Goal: Task Accomplishment & Management: Manage account settings

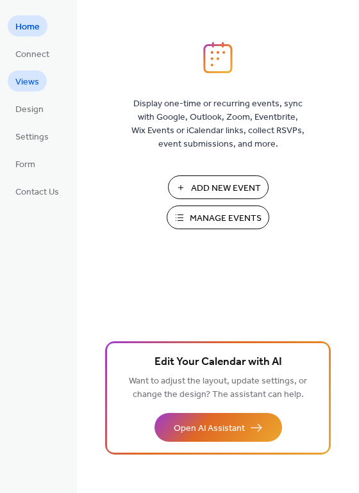
click at [28, 83] on span "Views" at bounding box center [27, 82] width 24 height 13
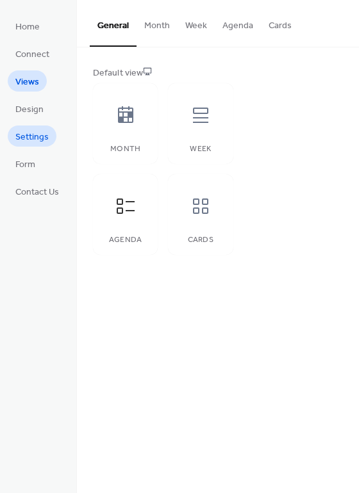
click at [34, 141] on span "Settings" at bounding box center [31, 137] width 33 height 13
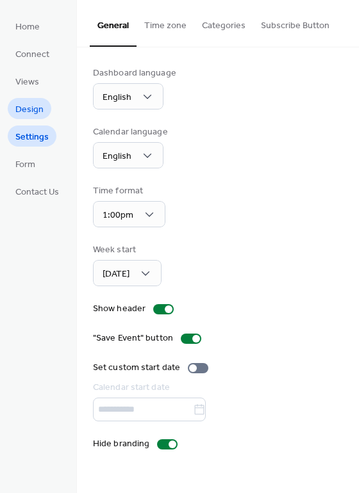
click at [32, 108] on span "Design" at bounding box center [29, 109] width 28 height 13
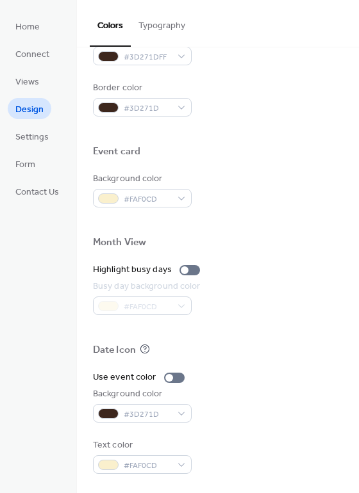
scroll to position [548, 0]
click at [31, 58] on span "Connect" at bounding box center [32, 54] width 34 height 13
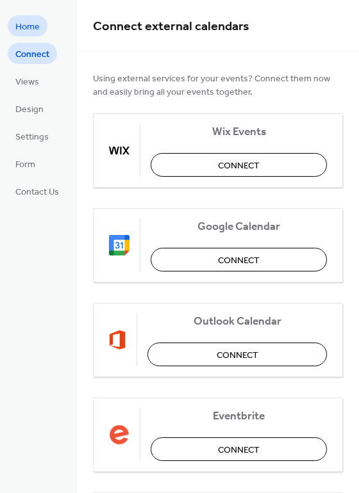
click at [34, 31] on span "Home" at bounding box center [27, 26] width 24 height 13
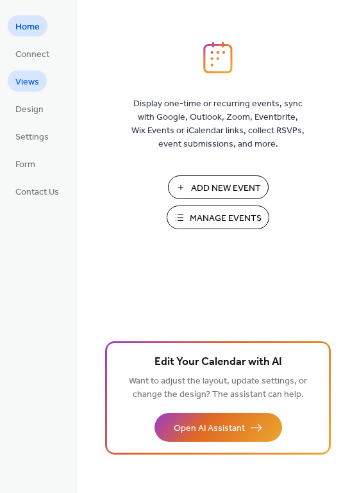
click at [24, 81] on span "Views" at bounding box center [27, 82] width 24 height 13
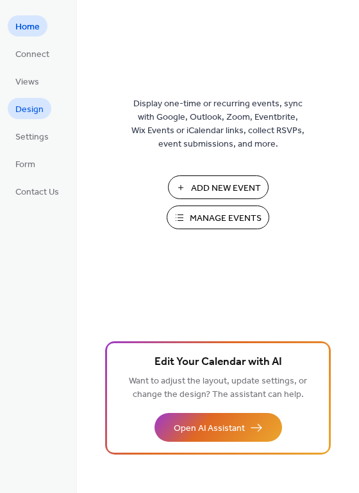
click at [25, 110] on span "Design" at bounding box center [29, 109] width 28 height 13
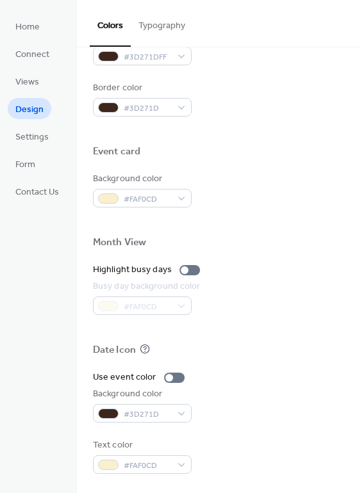
scroll to position [548, 0]
click at [32, 54] on span "Connect" at bounding box center [32, 54] width 34 height 13
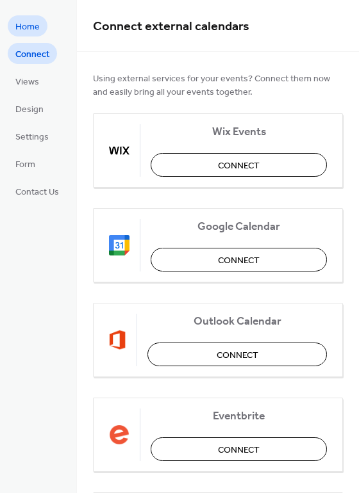
click at [38, 24] on span "Home" at bounding box center [27, 26] width 24 height 13
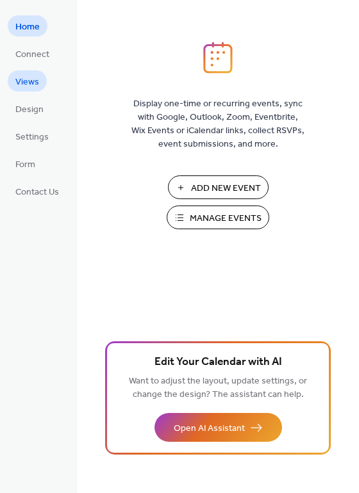
click at [35, 83] on span "Views" at bounding box center [27, 82] width 24 height 13
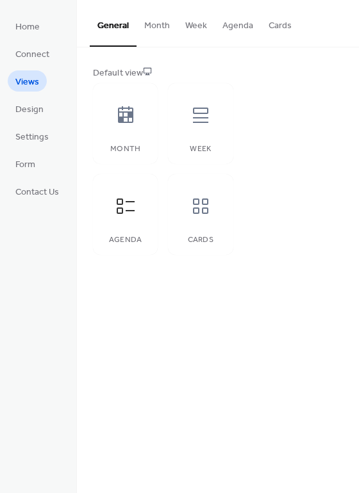
click at [160, 22] on button "Month" at bounding box center [156, 22] width 41 height 45
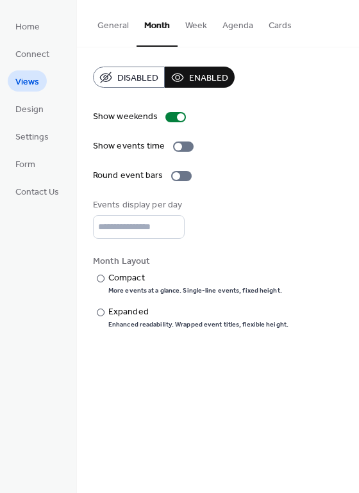
click at [119, 29] on button "General" at bounding box center [113, 22] width 47 height 45
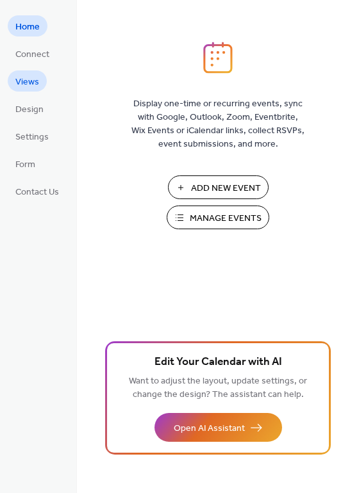
click at [31, 83] on span "Views" at bounding box center [27, 82] width 24 height 13
click at [196, 225] on span "Manage Events" at bounding box center [226, 218] width 72 height 13
click at [239, 225] on span "Manage Events" at bounding box center [226, 218] width 72 height 13
click at [30, 135] on span "Settings" at bounding box center [31, 137] width 33 height 13
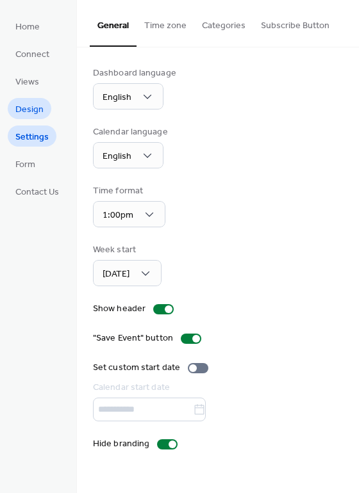
click at [26, 110] on span "Design" at bounding box center [29, 109] width 28 height 13
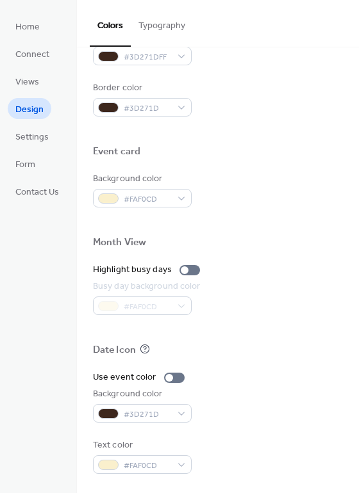
scroll to position [548, 0]
click at [26, 170] on span "Form" at bounding box center [25, 164] width 20 height 13
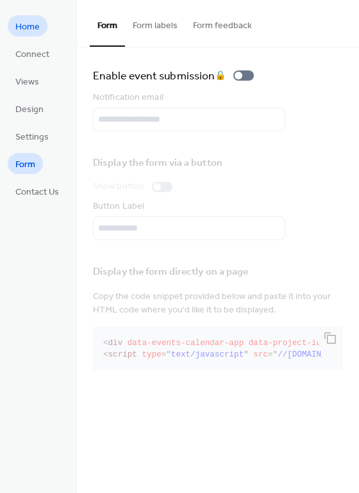
click at [29, 26] on span "Home" at bounding box center [27, 26] width 24 height 13
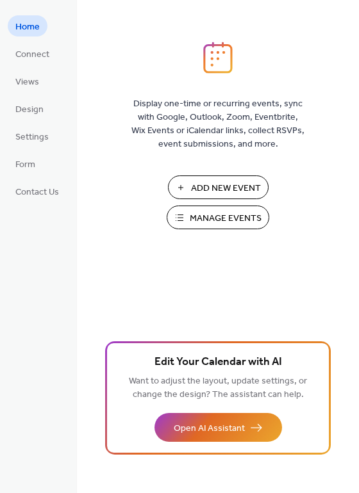
click at [226, 212] on span "Manage Events" at bounding box center [226, 218] width 72 height 13
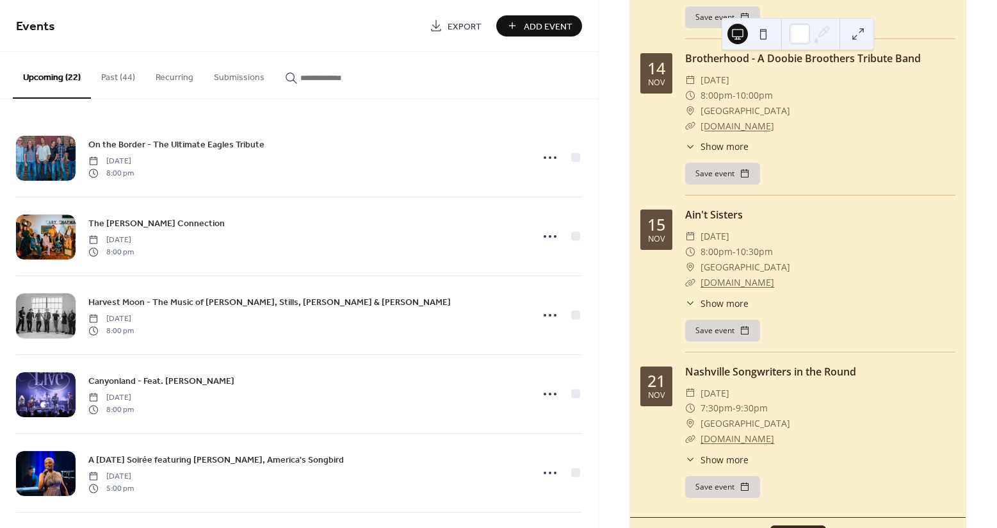
scroll to position [2825, 0]
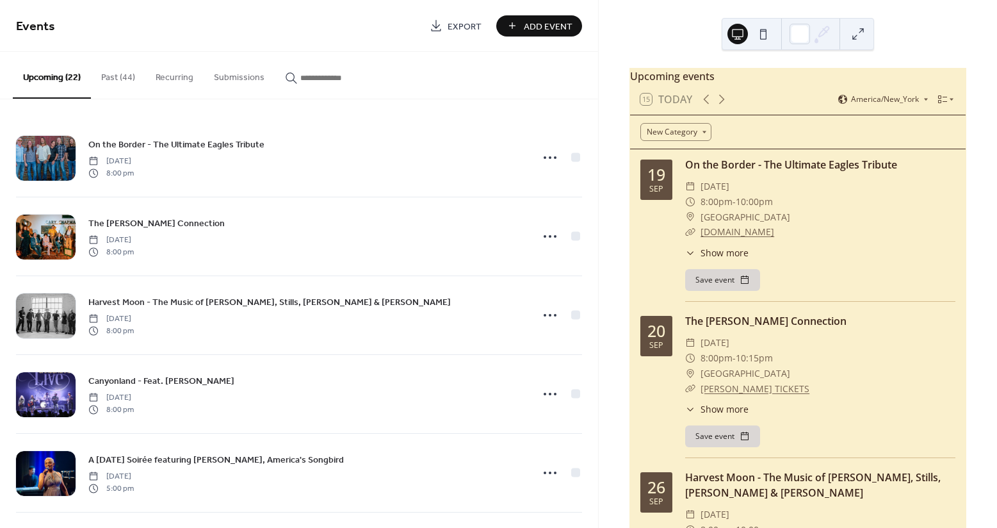
click at [128, 79] on button "Past (44)" at bounding box center [118, 74] width 54 height 45
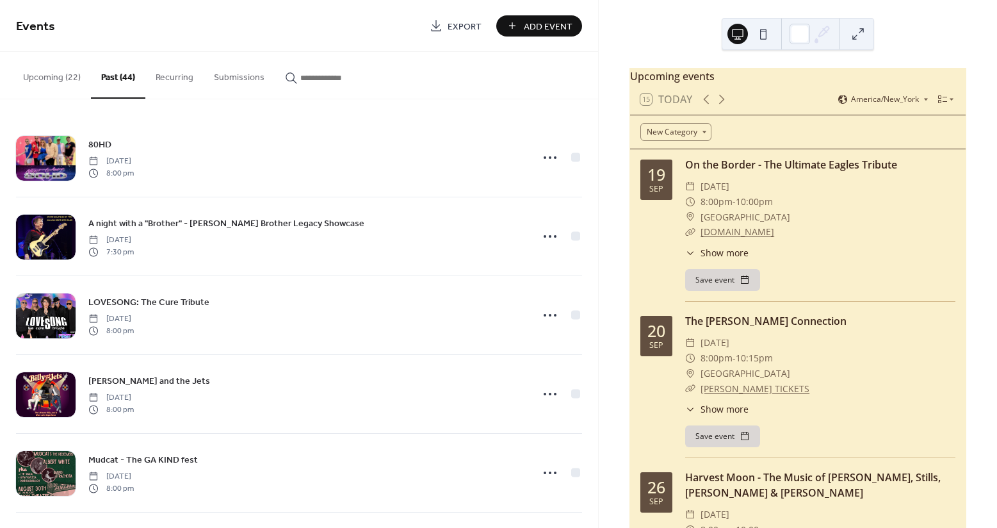
click at [67, 77] on button "Upcoming (22)" at bounding box center [52, 74] width 78 height 45
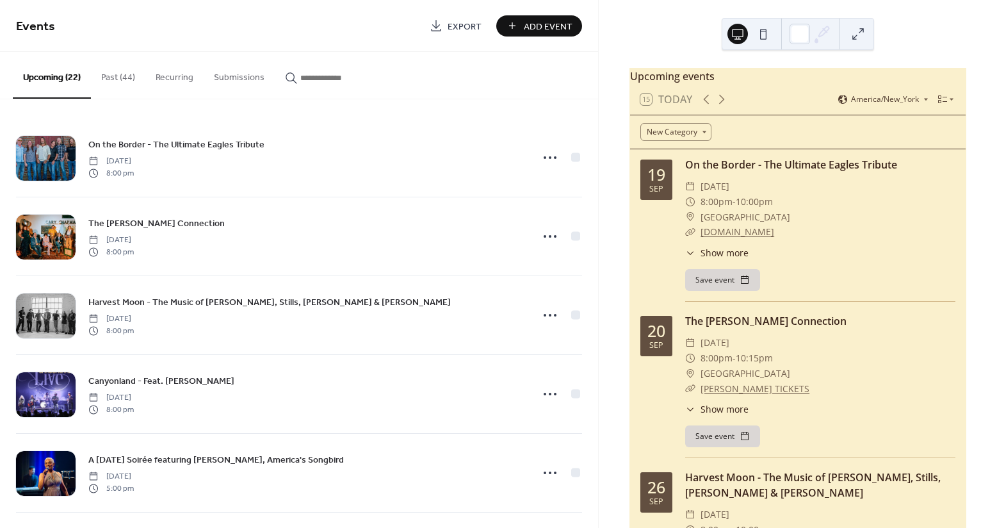
click at [250, 74] on button "Submissions" at bounding box center [239, 74] width 71 height 45
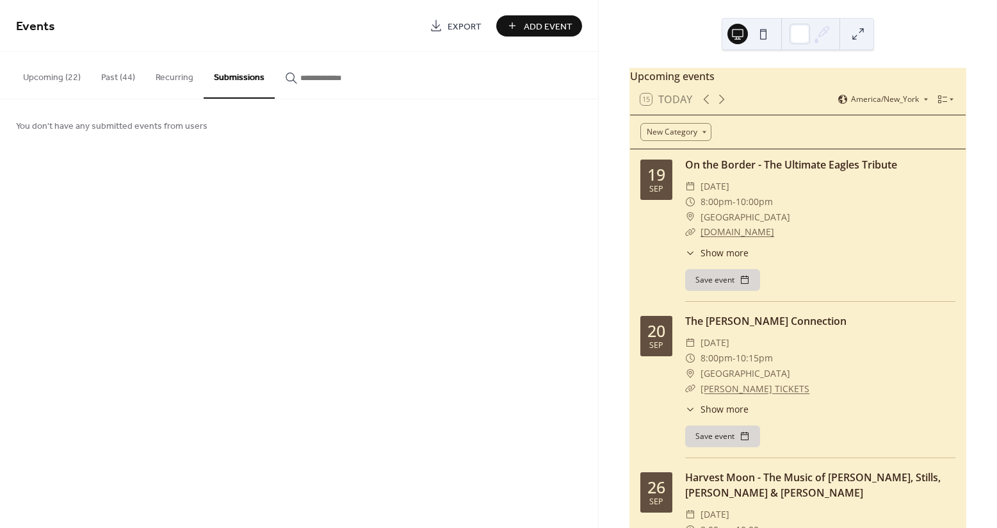
click at [172, 76] on button "Recurring" at bounding box center [174, 74] width 58 height 45
click at [51, 78] on button "Upcoming (22)" at bounding box center [52, 74] width 78 height 45
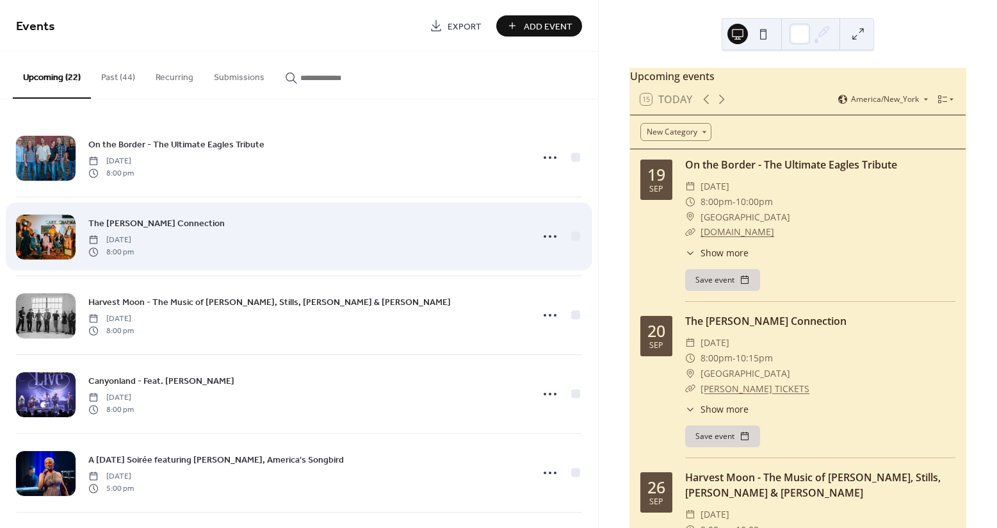
scroll to position [1, 0]
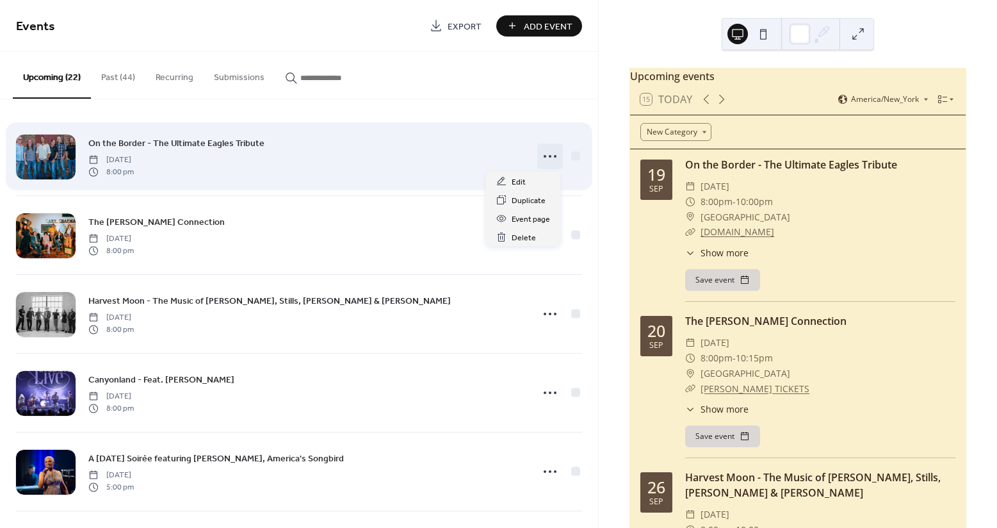
click at [550, 158] on icon at bounding box center [550, 156] width 20 height 20
click at [554, 156] on circle at bounding box center [555, 156] width 3 height 3
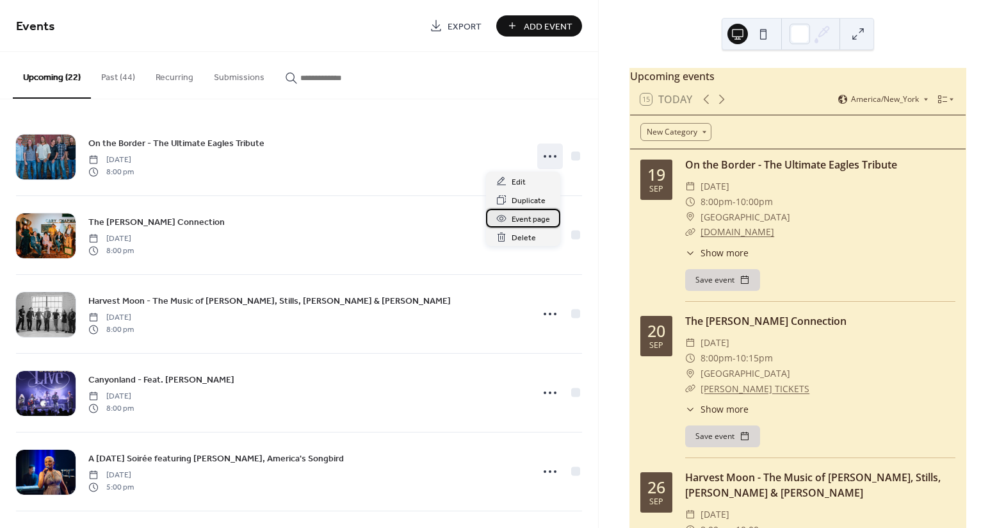
click at [533, 219] on span "Event page" at bounding box center [531, 219] width 38 height 13
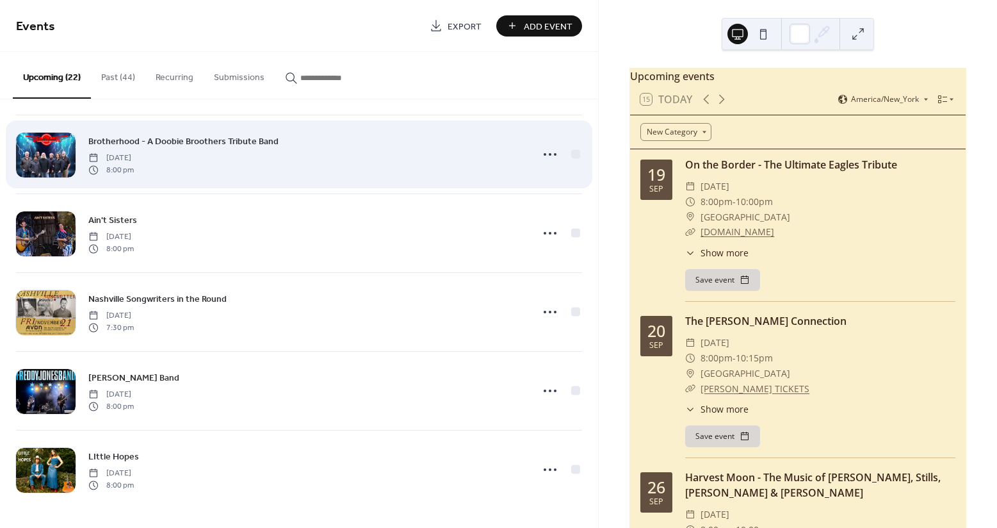
scroll to position [1342, 0]
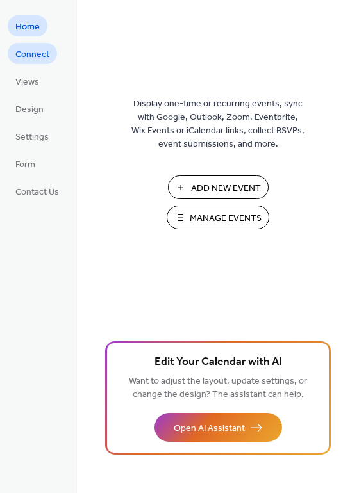
click at [40, 54] on span "Connect" at bounding box center [32, 54] width 34 height 13
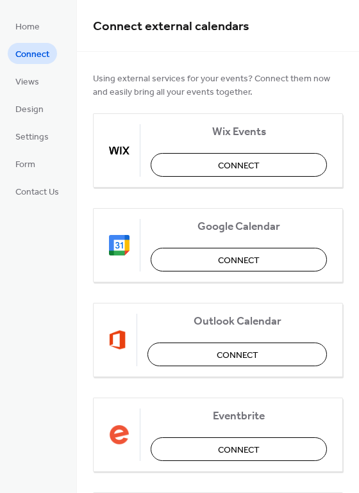
drag, startPoint x: 31, startPoint y: 76, endPoint x: 30, endPoint y: 97, distance: 21.1
click at [31, 76] on span "Views" at bounding box center [27, 82] width 24 height 13
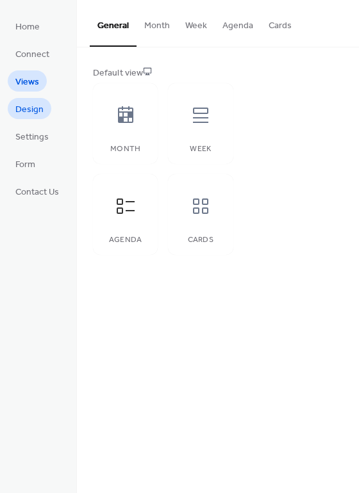
click at [29, 104] on span "Design" at bounding box center [29, 109] width 28 height 13
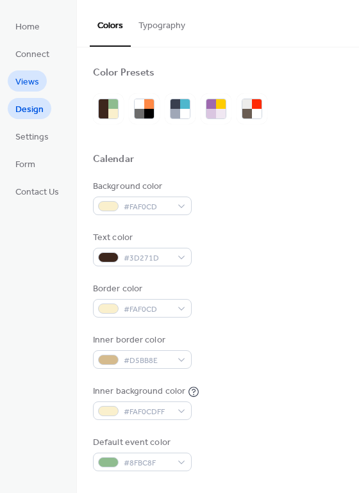
click at [31, 84] on span "Views" at bounding box center [27, 82] width 24 height 13
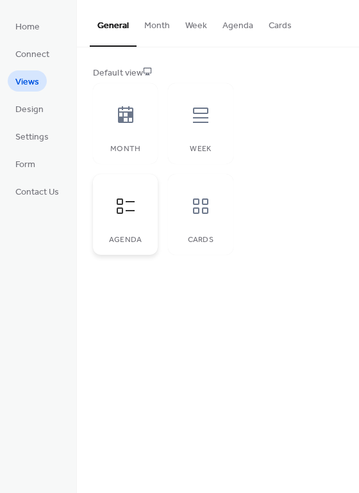
click at [125, 221] on div at bounding box center [125, 206] width 38 height 38
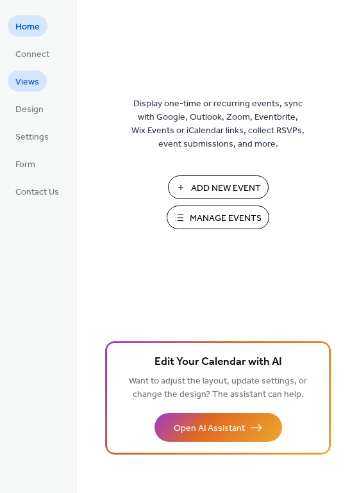
click at [26, 81] on span "Views" at bounding box center [27, 82] width 24 height 13
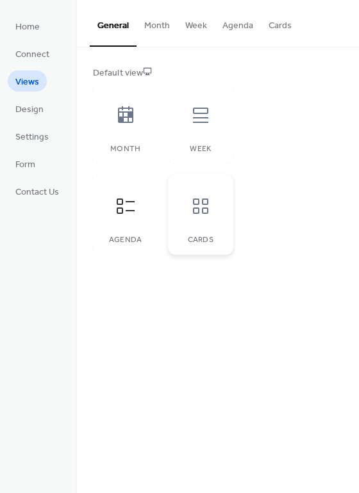
click at [220, 238] on div "Cards" at bounding box center [200, 240] width 39 height 9
click at [194, 218] on div at bounding box center [200, 206] width 38 height 38
click at [131, 206] on icon at bounding box center [125, 206] width 20 height 20
click at [215, 121] on div at bounding box center [200, 115] width 38 height 38
click at [213, 212] on div at bounding box center [200, 206] width 38 height 38
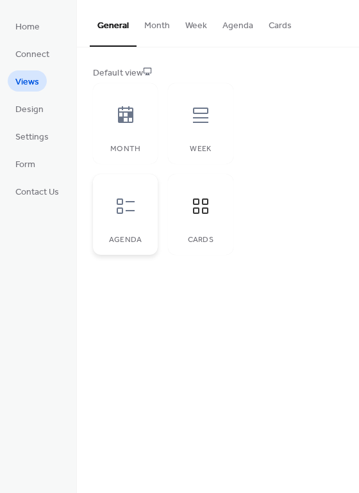
click at [119, 199] on icon at bounding box center [126, 206] width 18 height 15
click at [48, 56] on span "Connect" at bounding box center [32, 54] width 34 height 13
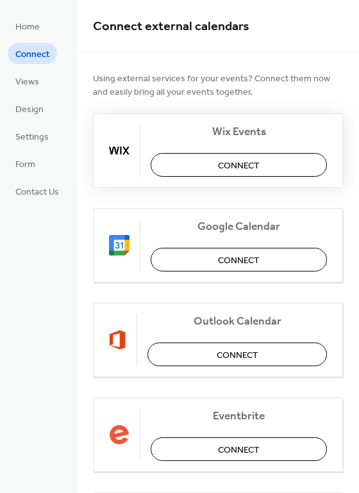
click at [232, 170] on span "Connect" at bounding box center [239, 165] width 42 height 13
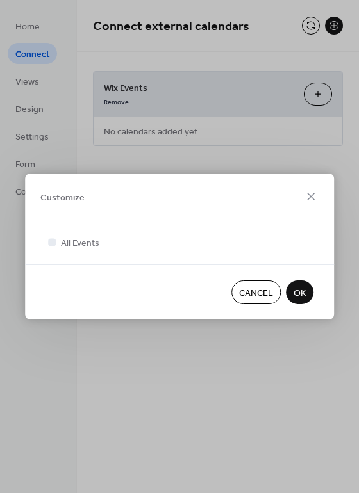
click at [298, 287] on span "OK" at bounding box center [299, 293] width 12 height 13
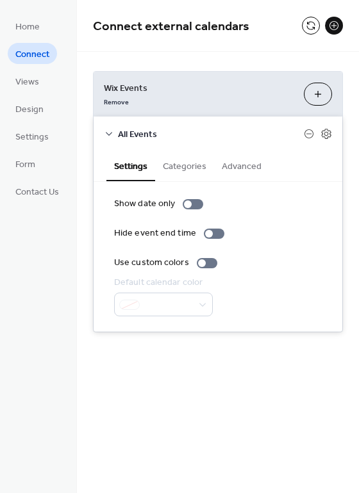
click at [123, 136] on span "All Events" at bounding box center [211, 134] width 186 height 13
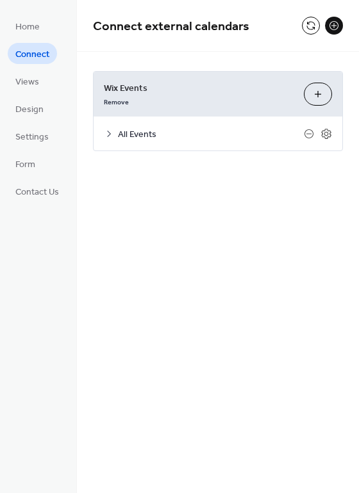
click at [123, 136] on span "All Events" at bounding box center [211, 134] width 186 height 13
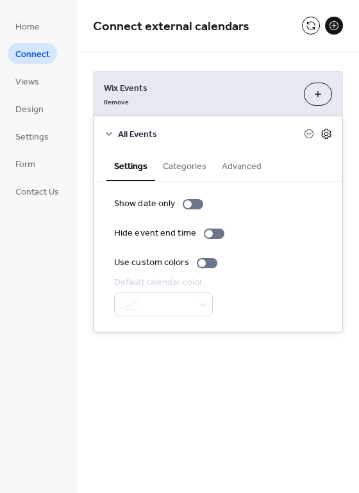
click at [326, 133] on icon at bounding box center [326, 134] width 12 height 12
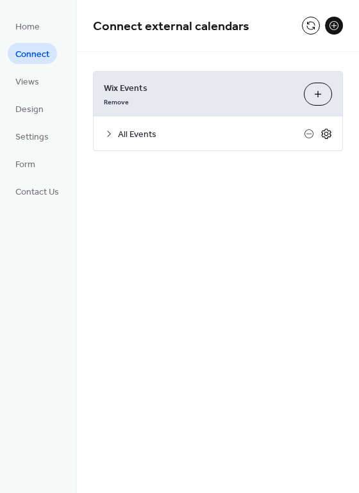
click at [326, 133] on icon at bounding box center [326, 134] width 12 height 12
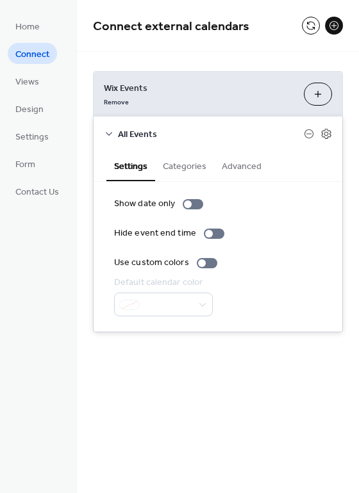
click at [248, 165] on button "Advanced" at bounding box center [241, 164] width 55 height 29
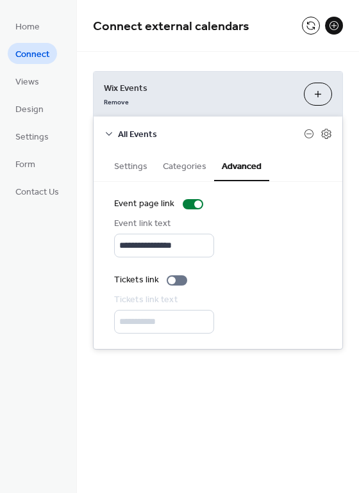
click at [333, 54] on div "**********" at bounding box center [218, 210] width 282 height 317
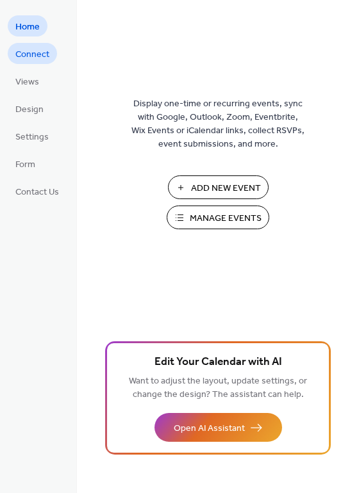
click at [36, 57] on span "Connect" at bounding box center [32, 54] width 34 height 13
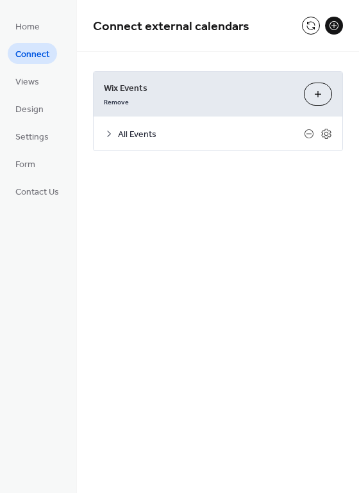
click at [108, 134] on icon at bounding box center [109, 134] width 10 height 10
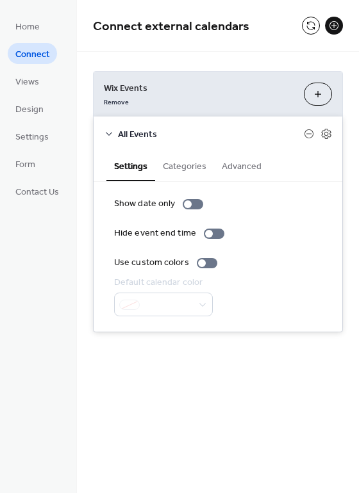
click at [132, 134] on span "All Events" at bounding box center [211, 134] width 186 height 13
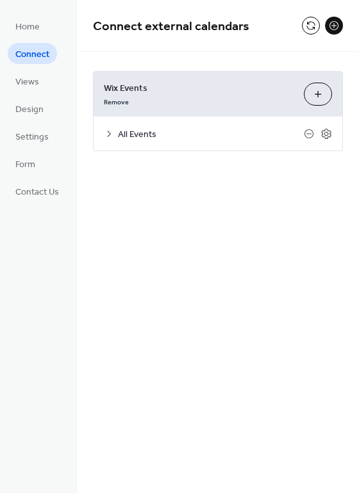
click at [132, 134] on span "All Events" at bounding box center [211, 134] width 186 height 13
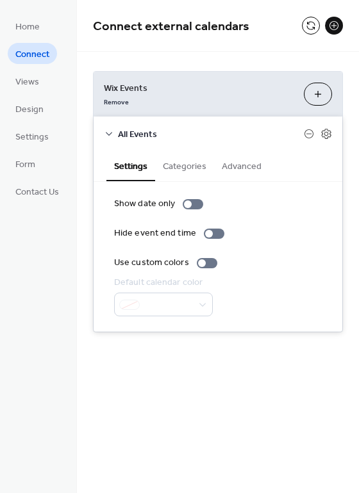
click at [179, 163] on button "Categories" at bounding box center [184, 164] width 59 height 29
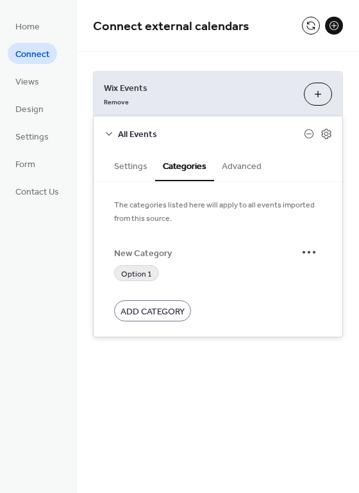
click at [147, 270] on span "Option 1" at bounding box center [136, 274] width 31 height 13
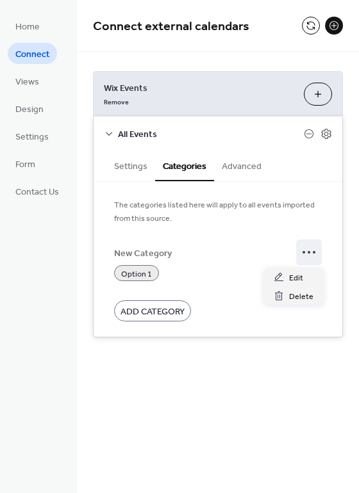
click at [304, 254] on icon at bounding box center [308, 252] width 20 height 20
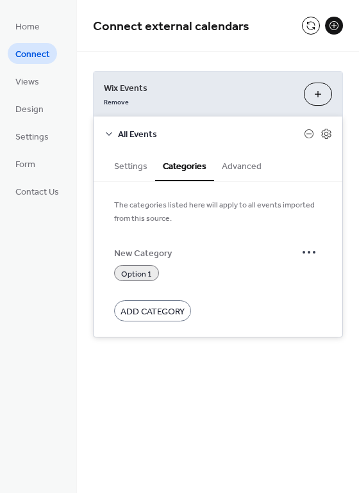
click at [245, 171] on button "Advanced" at bounding box center [241, 164] width 55 height 29
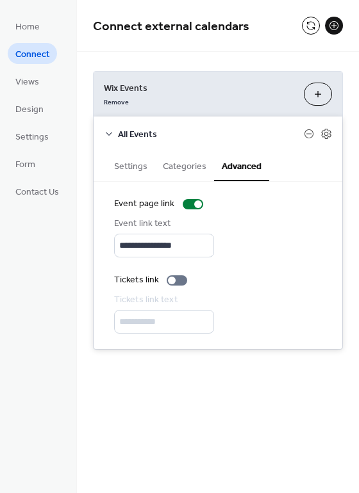
click at [255, 60] on div "**********" at bounding box center [218, 210] width 282 height 317
click at [309, 22] on button at bounding box center [311, 26] width 18 height 18
click at [29, 83] on span "Views" at bounding box center [27, 82] width 24 height 13
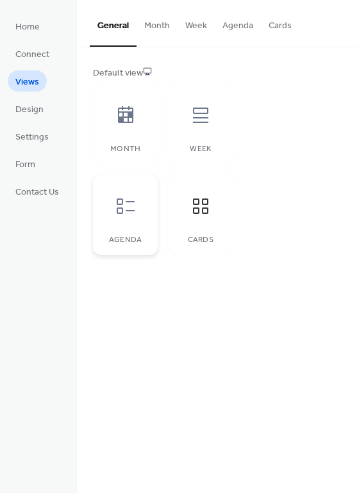
click at [124, 200] on icon at bounding box center [125, 206] width 20 height 20
click at [126, 200] on icon at bounding box center [125, 206] width 20 height 20
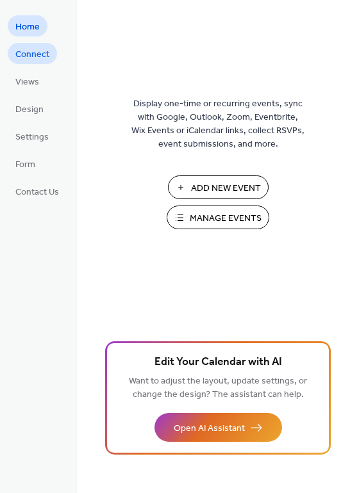
click at [24, 57] on span "Connect" at bounding box center [32, 54] width 34 height 13
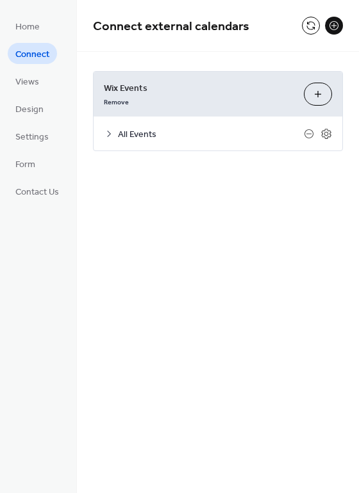
click at [309, 99] on button "Customize" at bounding box center [318, 94] width 28 height 23
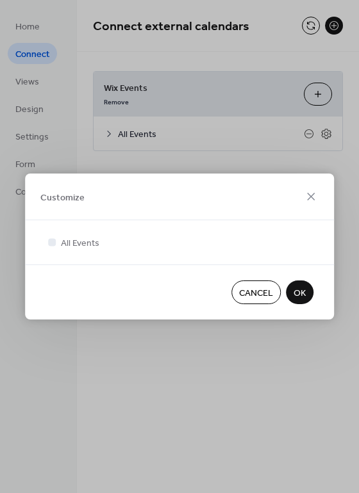
click at [254, 296] on span "Cancel" at bounding box center [256, 293] width 34 height 13
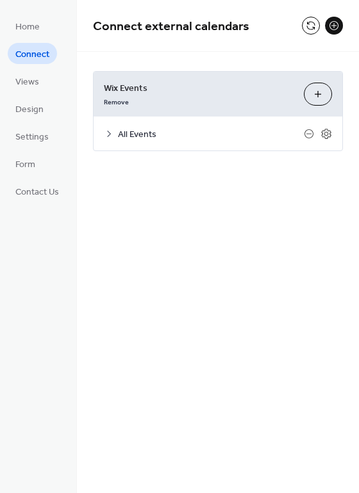
click at [107, 133] on icon at bounding box center [109, 134] width 10 height 10
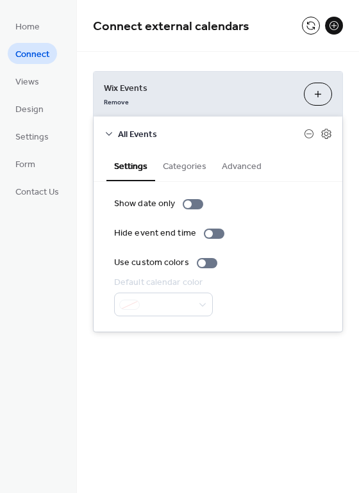
click at [170, 168] on button "Categories" at bounding box center [184, 164] width 59 height 29
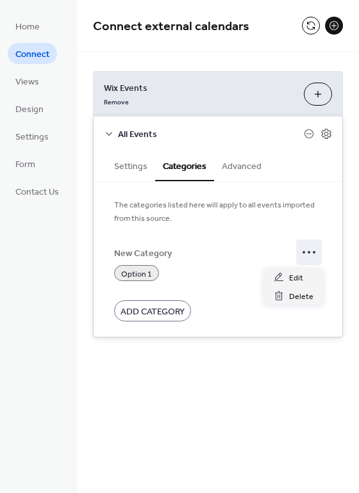
click at [308, 254] on icon at bounding box center [308, 252] width 20 height 20
click at [292, 279] on span "Edit" at bounding box center [296, 278] width 14 height 13
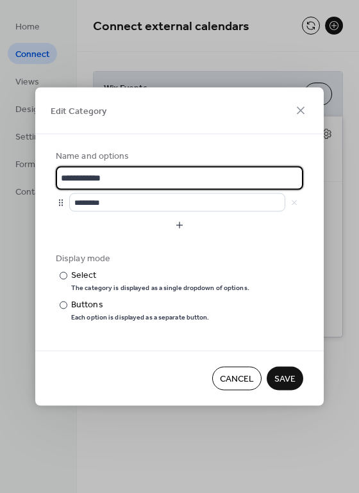
click at [232, 378] on span "Cancel" at bounding box center [237, 379] width 34 height 13
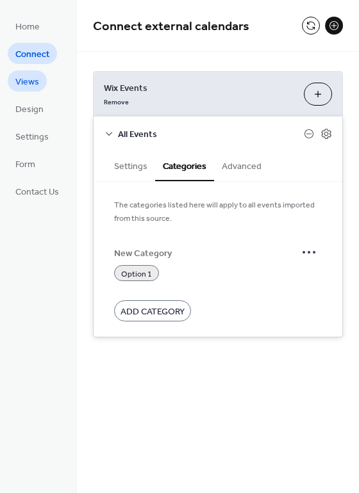
click at [29, 79] on span "Views" at bounding box center [27, 82] width 24 height 13
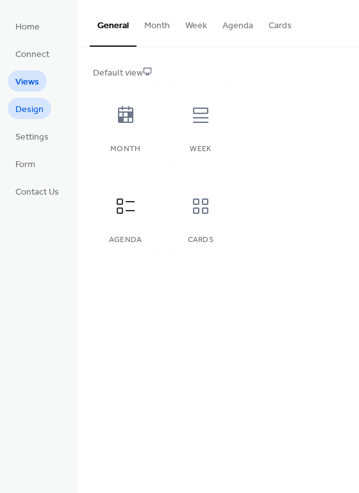
click at [32, 108] on span "Design" at bounding box center [29, 109] width 28 height 13
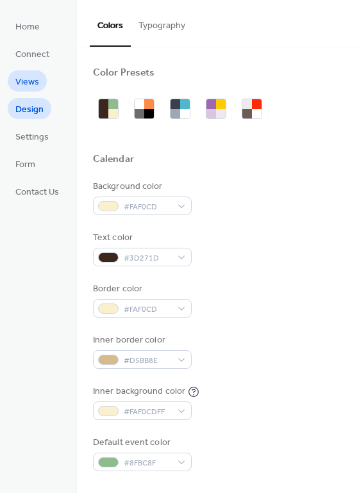
click at [29, 83] on span "Views" at bounding box center [27, 82] width 24 height 13
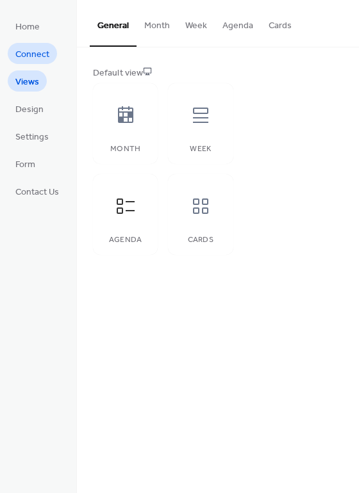
click at [39, 58] on span "Connect" at bounding box center [32, 54] width 34 height 13
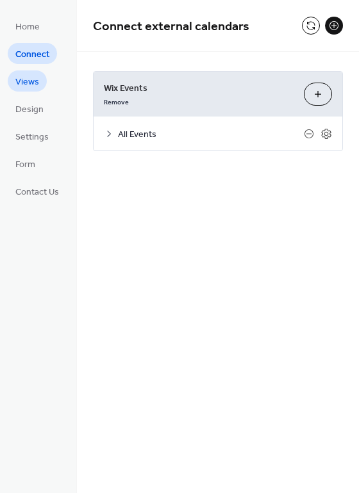
click at [34, 77] on span "Views" at bounding box center [27, 82] width 24 height 13
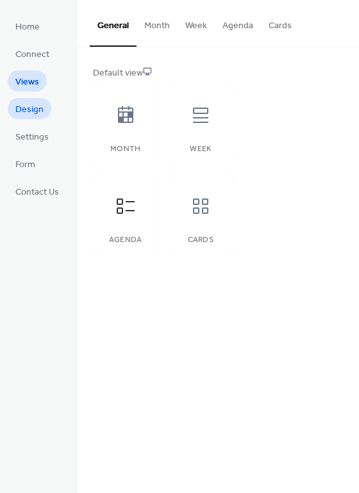
click at [19, 104] on span "Design" at bounding box center [29, 109] width 28 height 13
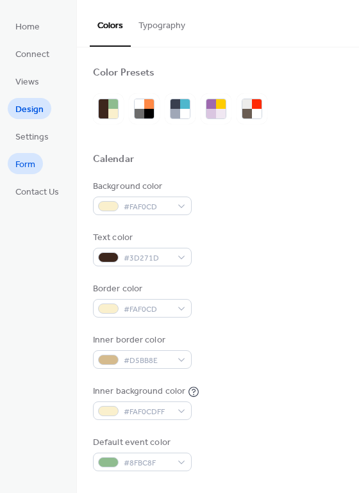
click at [29, 169] on span "Form" at bounding box center [25, 164] width 20 height 13
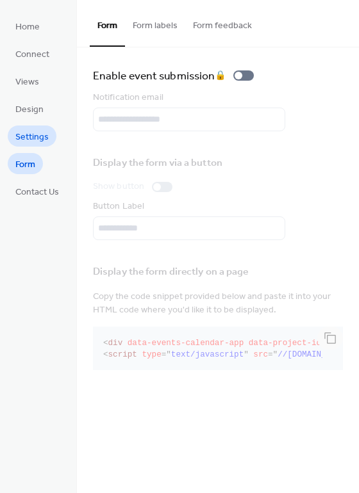
click at [27, 134] on span "Settings" at bounding box center [31, 137] width 33 height 13
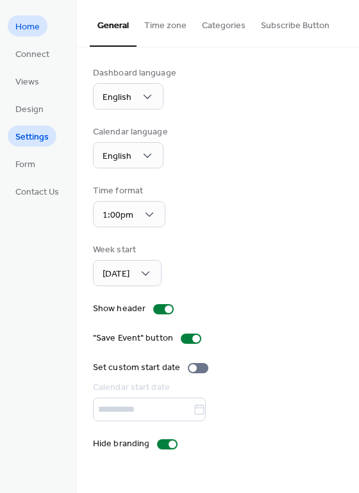
click at [21, 15] on div "Home Connect Views Design Settings Form Contact Us" at bounding box center [38, 246] width 77 height 493
click at [20, 25] on span "Home" at bounding box center [27, 26] width 24 height 13
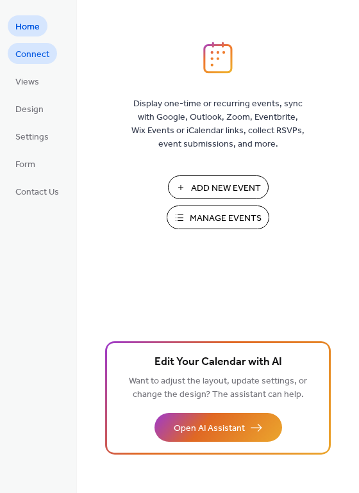
click at [45, 56] on span "Connect" at bounding box center [32, 54] width 34 height 13
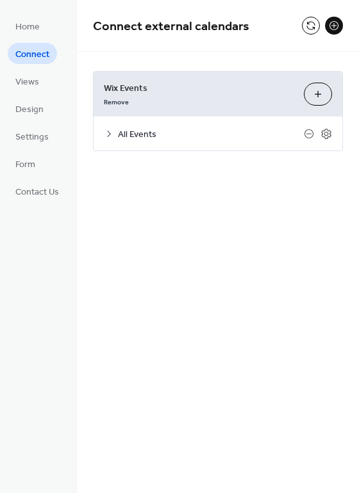
click at [105, 131] on icon at bounding box center [109, 134] width 10 height 10
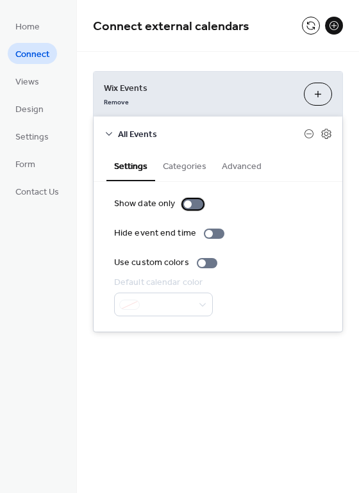
click at [193, 206] on div at bounding box center [193, 204] width 20 height 10
click at [187, 205] on div at bounding box center [193, 204] width 20 height 10
click at [328, 134] on icon at bounding box center [326, 133] width 4 height 4
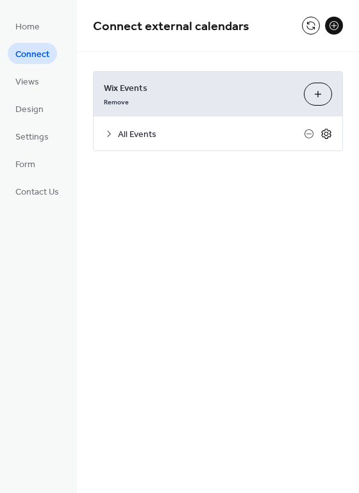
click at [327, 134] on icon at bounding box center [326, 133] width 4 height 4
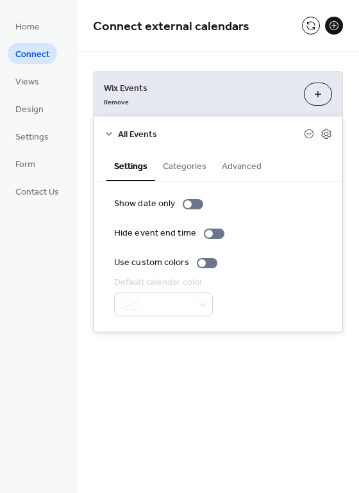
click at [197, 172] on button "Categories" at bounding box center [184, 164] width 59 height 29
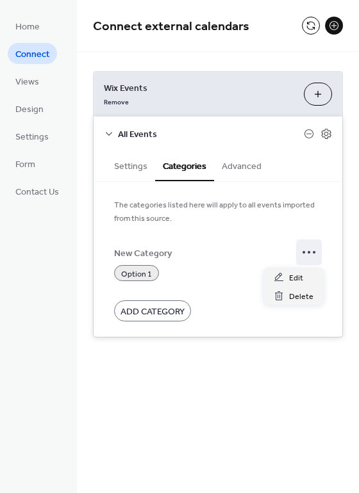
click at [307, 256] on icon at bounding box center [308, 252] width 20 height 20
click at [293, 295] on span "Delete" at bounding box center [301, 296] width 24 height 13
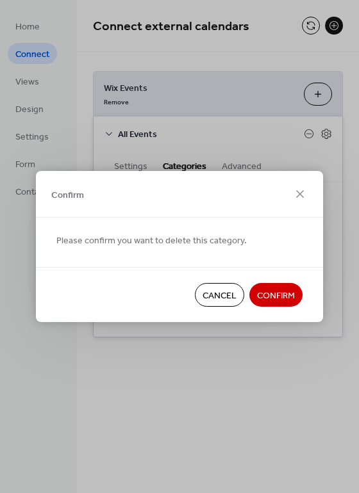
click at [227, 293] on span "Cancel" at bounding box center [219, 295] width 34 height 13
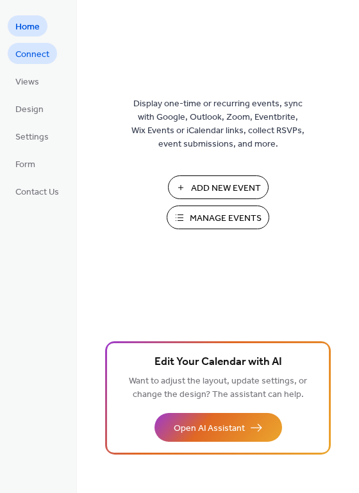
click at [26, 53] on span "Connect" at bounding box center [32, 54] width 34 height 13
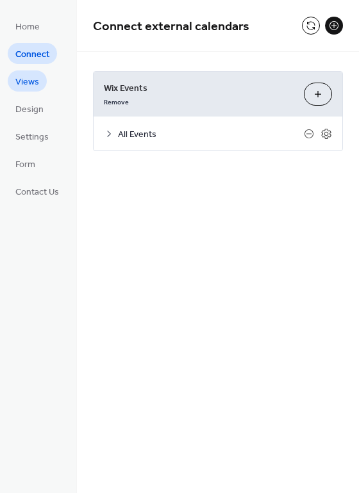
click at [35, 84] on span "Views" at bounding box center [27, 82] width 24 height 13
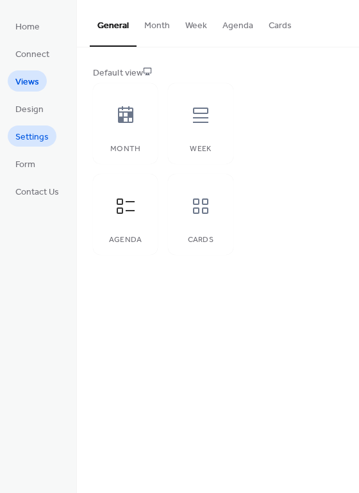
drag, startPoint x: 36, startPoint y: 111, endPoint x: 37, endPoint y: 134, distance: 23.1
click at [36, 111] on span "Design" at bounding box center [29, 109] width 28 height 13
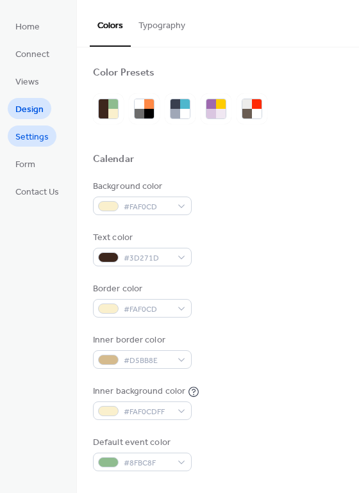
click at [35, 140] on span "Settings" at bounding box center [31, 137] width 33 height 13
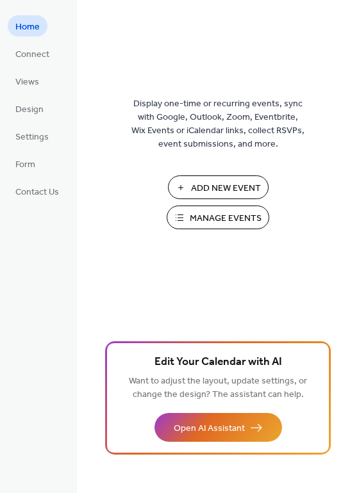
click at [31, 29] on span "Home" at bounding box center [27, 26] width 24 height 13
click at [217, 221] on span "Manage Events" at bounding box center [226, 218] width 72 height 13
click at [15, 49] on span "Connect" at bounding box center [32, 54] width 34 height 13
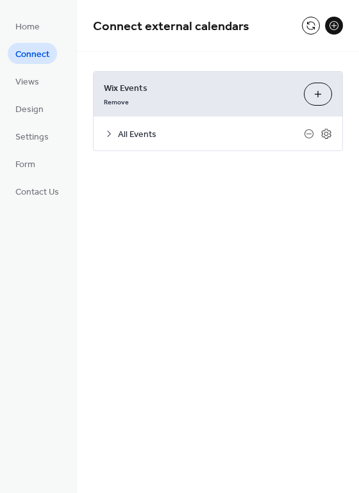
click at [110, 133] on icon at bounding box center [109, 134] width 4 height 6
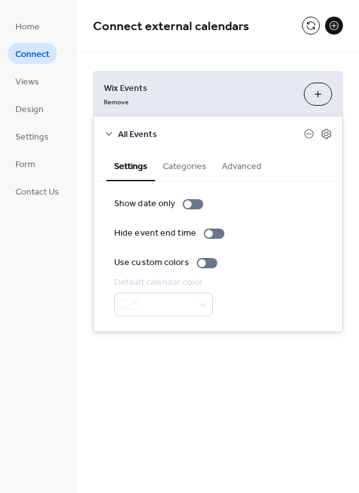
click at [319, 99] on button "Customize" at bounding box center [318, 94] width 28 height 23
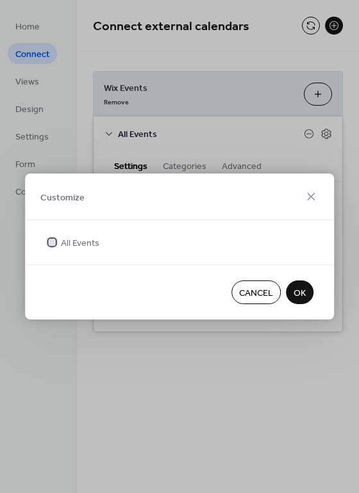
click at [53, 241] on icon at bounding box center [51, 241] width 5 height 5
click at [296, 291] on span "OK" at bounding box center [299, 293] width 12 height 13
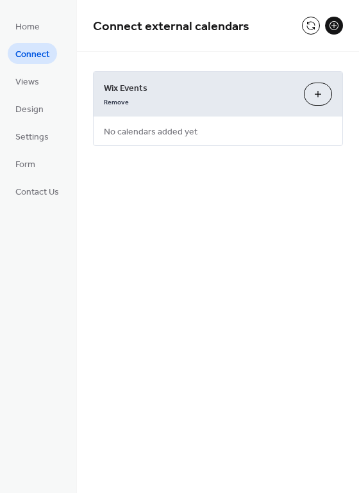
click at [314, 100] on button "Customize" at bounding box center [318, 94] width 28 height 23
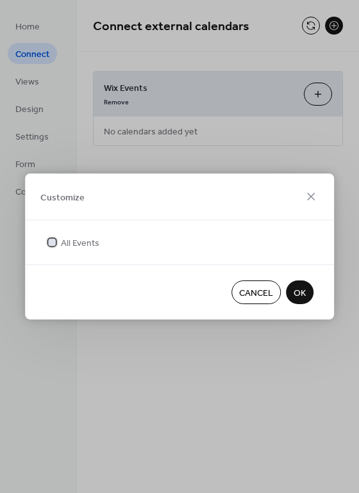
click at [54, 242] on icon at bounding box center [51, 241] width 5 height 5
click at [309, 293] on button "OK" at bounding box center [300, 292] width 28 height 24
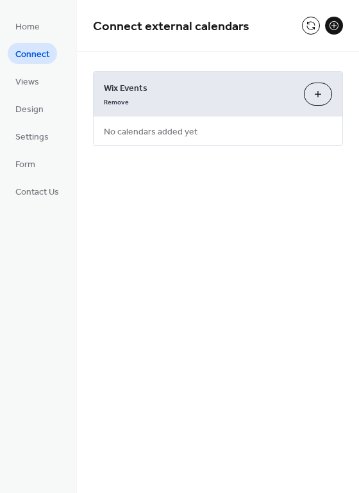
click at [318, 98] on button "Customize" at bounding box center [318, 94] width 28 height 23
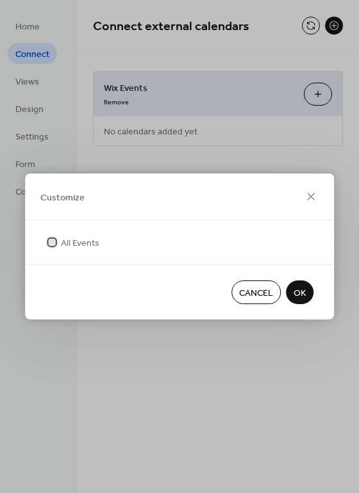
click at [50, 239] on icon at bounding box center [51, 241] width 5 height 5
click at [50, 240] on div at bounding box center [52, 242] width 8 height 8
click at [305, 291] on span "OK" at bounding box center [299, 293] width 12 height 13
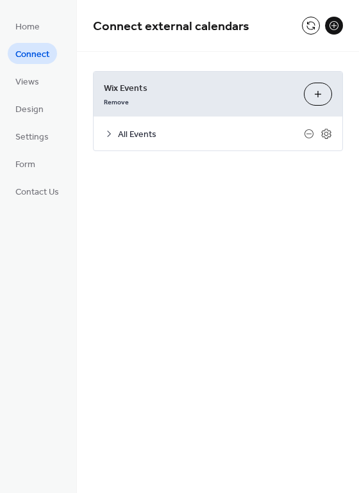
click at [108, 131] on icon at bounding box center [109, 134] width 4 height 6
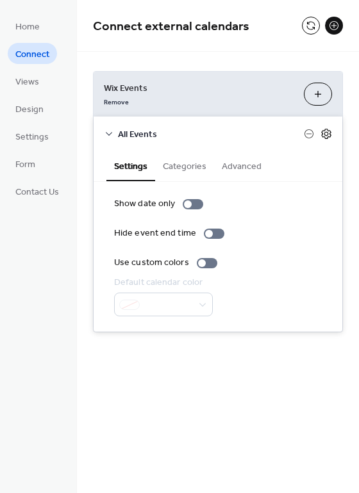
click at [327, 133] on icon at bounding box center [326, 134] width 12 height 12
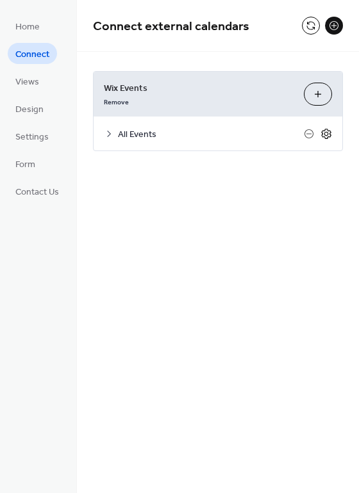
click at [327, 133] on icon at bounding box center [326, 134] width 12 height 12
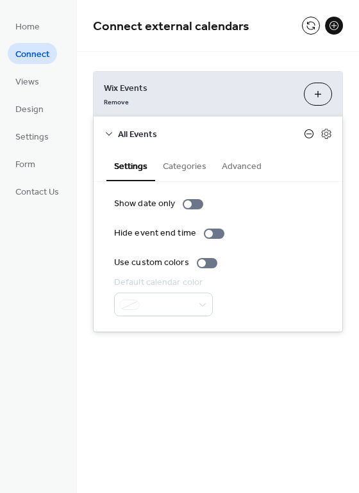
click at [308, 134] on icon at bounding box center [308, 133] width 5 height 1
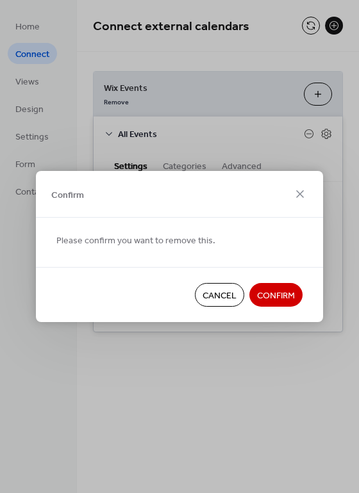
click at [211, 296] on span "Cancel" at bounding box center [219, 295] width 34 height 13
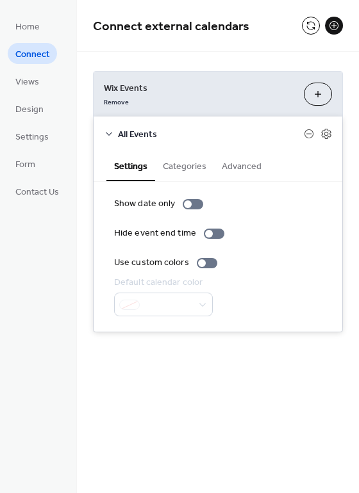
click at [246, 166] on button "Advanced" at bounding box center [241, 164] width 55 height 29
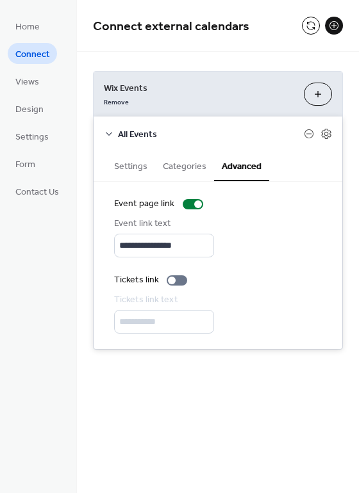
click at [182, 165] on button "Categories" at bounding box center [184, 164] width 59 height 29
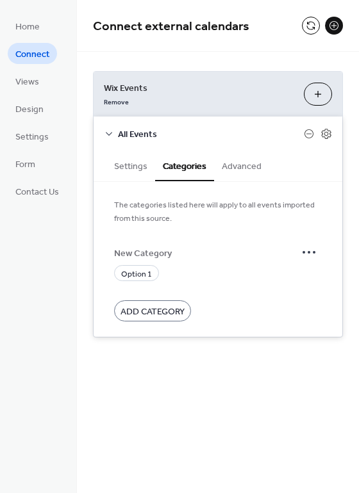
click at [163, 315] on span "Add Category" at bounding box center [152, 311] width 64 height 13
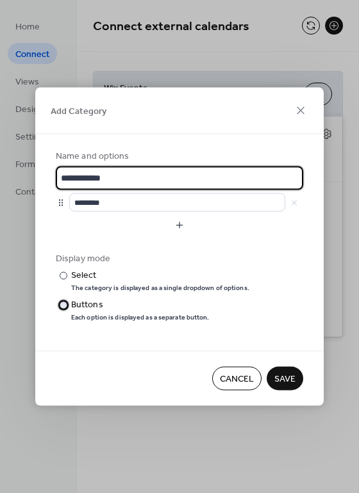
click at [61, 306] on div at bounding box center [64, 305] width 8 height 8
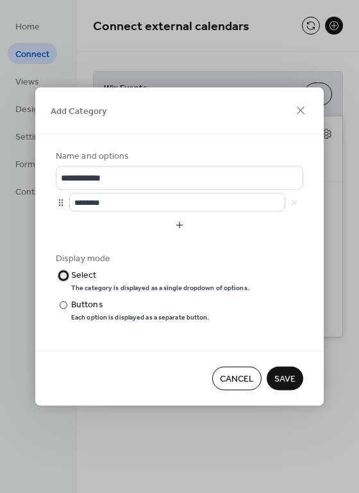
click at [61, 277] on div at bounding box center [64, 276] width 8 height 8
click at [183, 227] on button "button" at bounding box center [179, 225] width 247 height 20
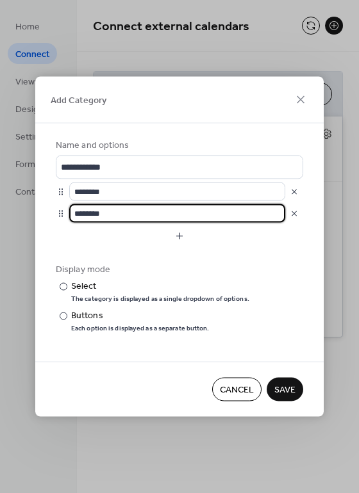
click at [246, 213] on input "********" at bounding box center [177, 213] width 216 height 19
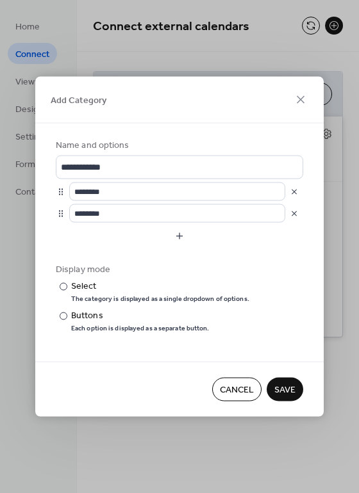
click at [268, 269] on div "Display mode" at bounding box center [178, 269] width 245 height 13
click at [190, 222] on input "********" at bounding box center [177, 213] width 216 height 19
click at [293, 215] on button "button" at bounding box center [294, 213] width 18 height 18
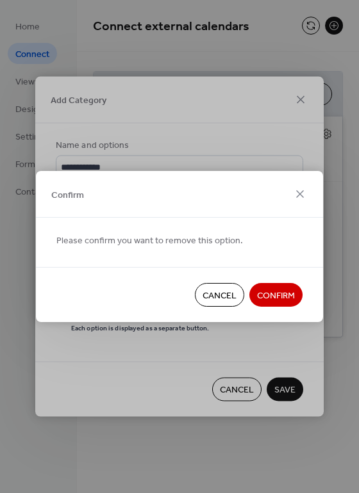
click at [281, 296] on span "Confirm" at bounding box center [276, 295] width 38 height 13
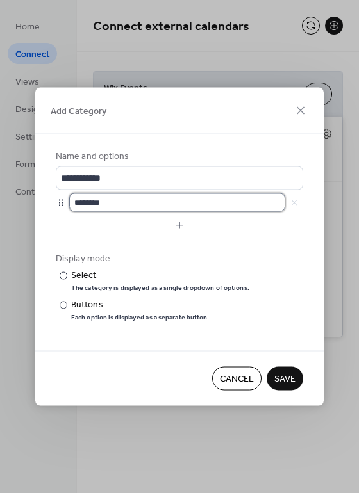
click at [220, 207] on input "********" at bounding box center [177, 202] width 216 height 19
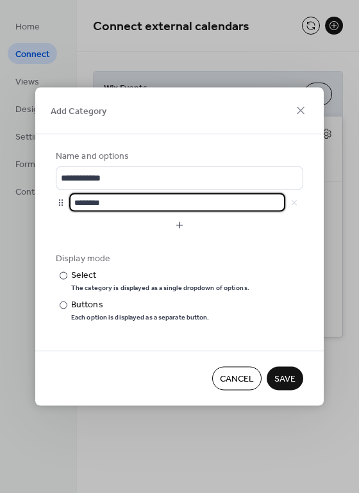
click at [296, 206] on div "********" at bounding box center [186, 202] width 234 height 19
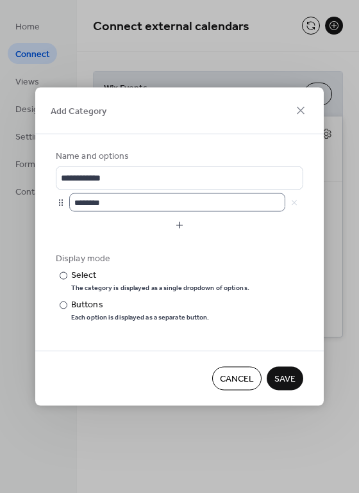
drag, startPoint x: 293, startPoint y: 202, endPoint x: 222, endPoint y: 209, distance: 72.1
click at [293, 202] on div "********" at bounding box center [186, 202] width 234 height 19
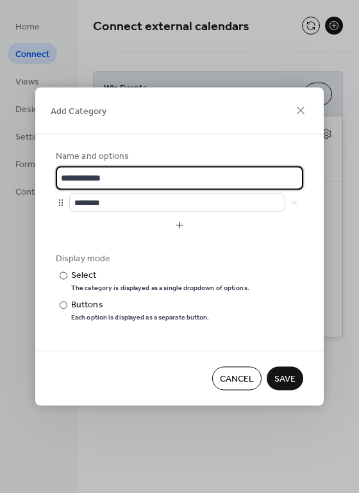
click at [120, 183] on input "**********" at bounding box center [179, 178] width 247 height 24
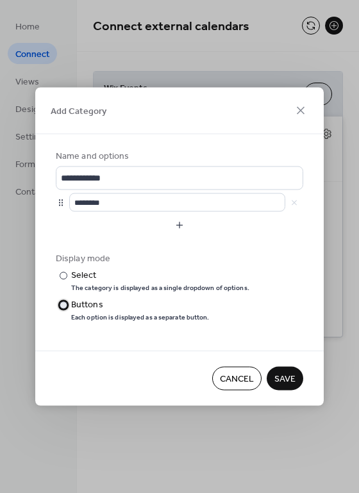
click at [63, 305] on div at bounding box center [64, 305] width 8 height 8
click at [295, 378] on span "Save" at bounding box center [284, 379] width 21 height 13
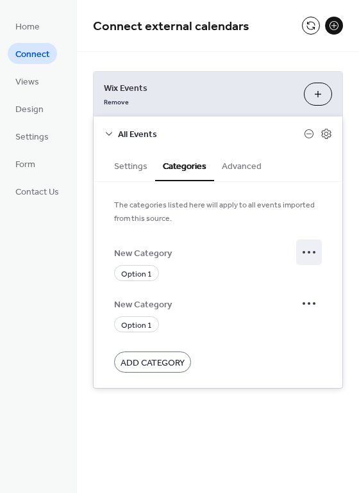
click at [305, 250] on icon at bounding box center [308, 252] width 20 height 20
click at [304, 294] on span "Delete" at bounding box center [301, 296] width 24 height 13
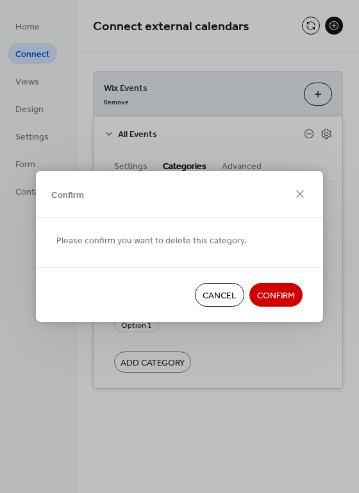
click at [275, 298] on span "Confirm" at bounding box center [276, 295] width 38 height 13
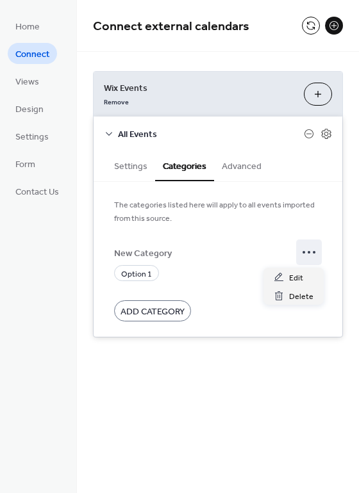
click at [309, 253] on circle at bounding box center [308, 252] width 3 height 3
click at [300, 294] on span "Delete" at bounding box center [301, 296] width 24 height 13
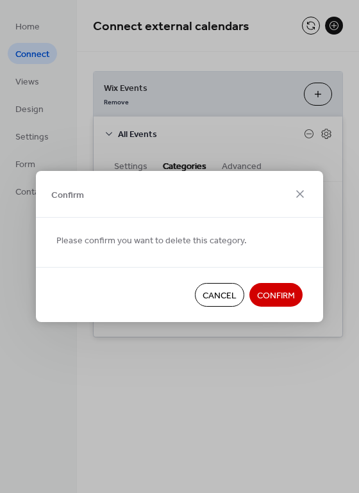
click at [277, 298] on span "Confirm" at bounding box center [276, 295] width 38 height 13
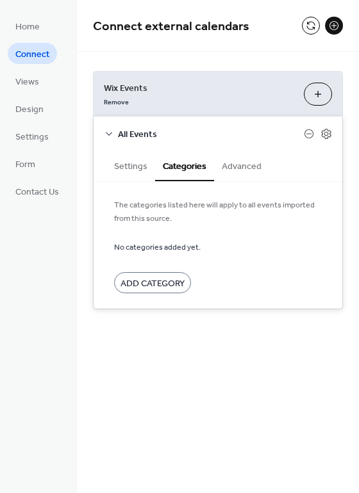
click at [133, 165] on button "Settings" at bounding box center [130, 164] width 49 height 29
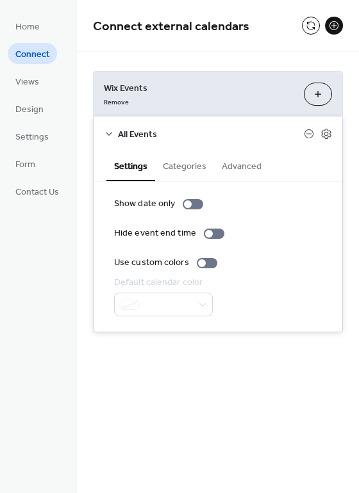
click at [232, 171] on button "Advanced" at bounding box center [241, 164] width 55 height 29
